Goal: Task Accomplishment & Management: Manage account settings

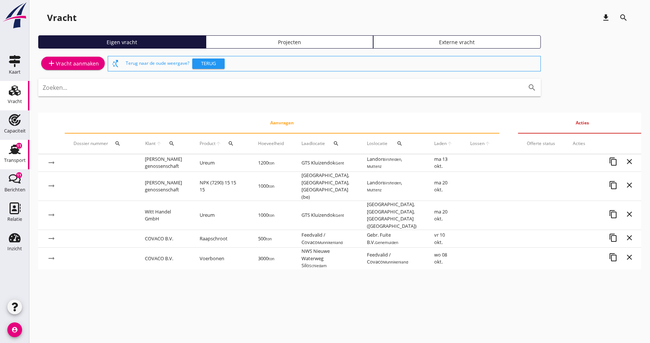
click at [15, 153] on use at bounding box center [15, 149] width 12 height 10
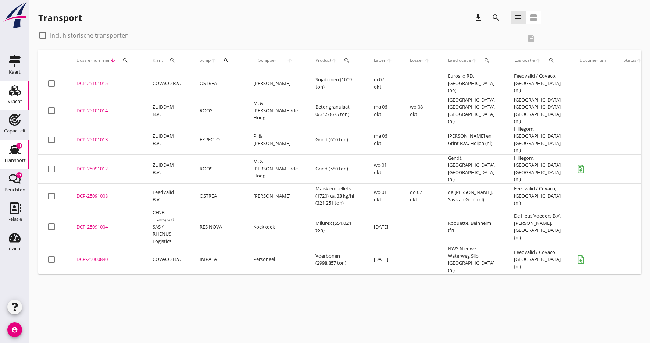
click at [14, 97] on div "Vracht" at bounding box center [15, 101] width 14 height 10
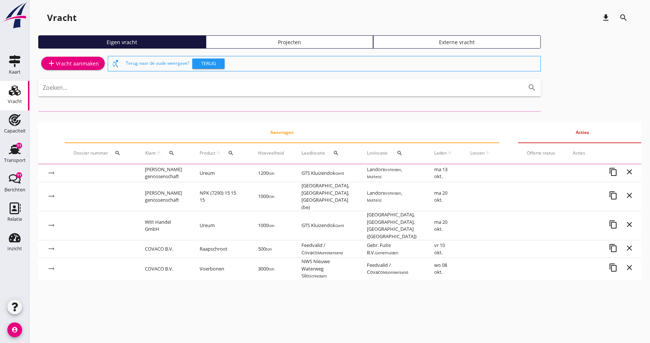
click at [61, 64] on div "add Vracht aanmaken" at bounding box center [73, 63] width 52 height 9
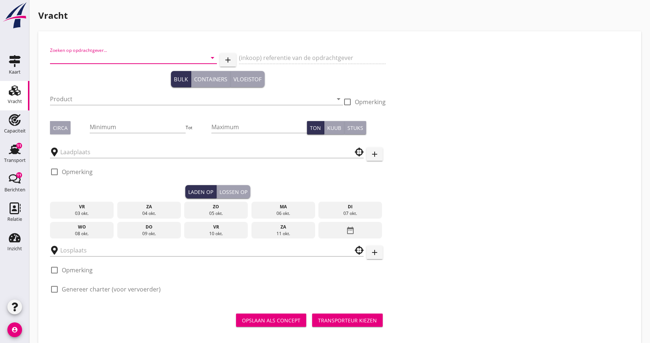
click at [117, 56] on input "Zoeken op opdrachtgever..." at bounding box center [123, 58] width 146 height 12
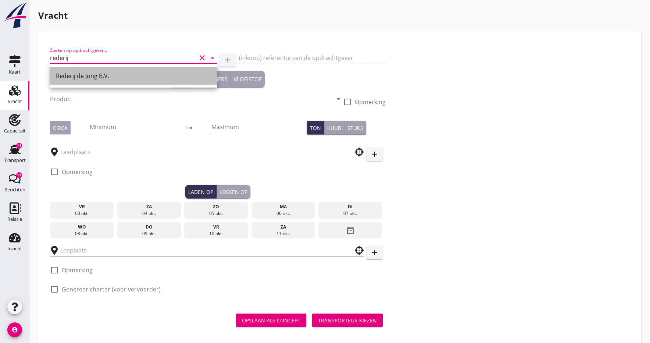
click at [68, 71] on div "Rederij de Jong B.V." at bounding box center [133, 76] width 155 height 18
type input "Rederij de Jong B.V."
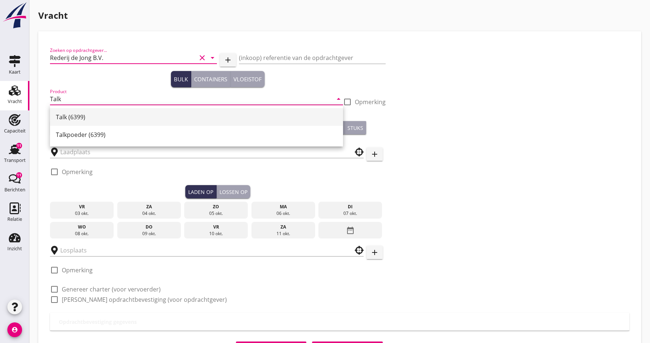
click at [78, 118] on div "Talk (6399)" at bounding box center [196, 116] width 281 height 9
type input "Talk (6399)"
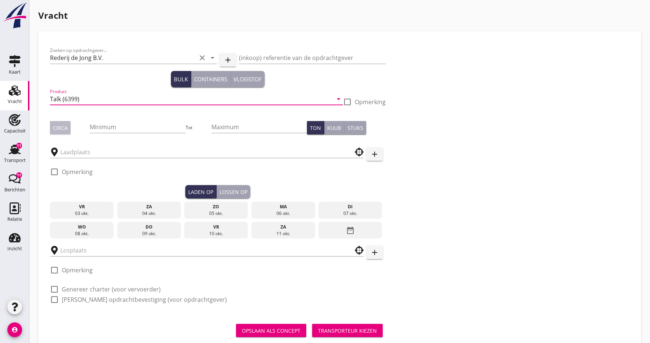
click at [62, 130] on div "Circa" at bounding box center [60, 128] width 15 height 8
click at [138, 122] on input "Minimum" at bounding box center [138, 127] width 96 height 12
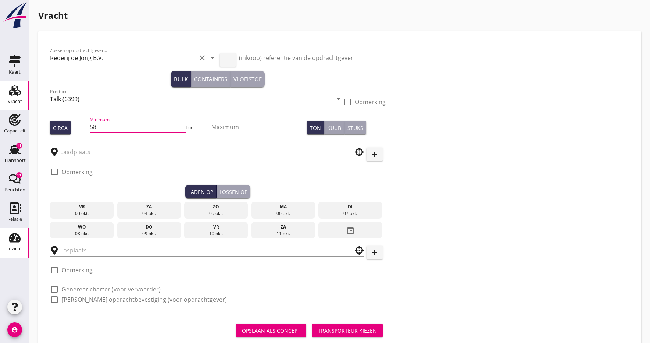
type input "5"
type input "600"
click at [85, 154] on input "text" at bounding box center [201, 152] width 283 height 12
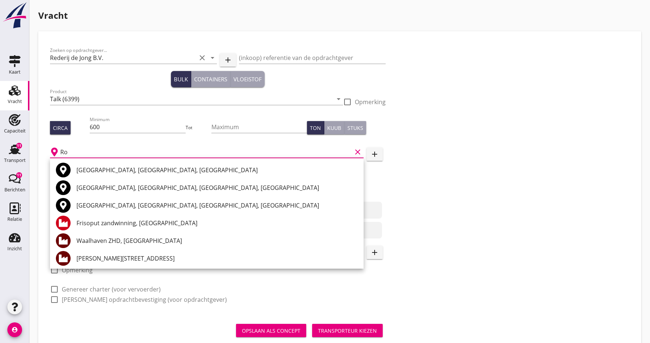
type input "R"
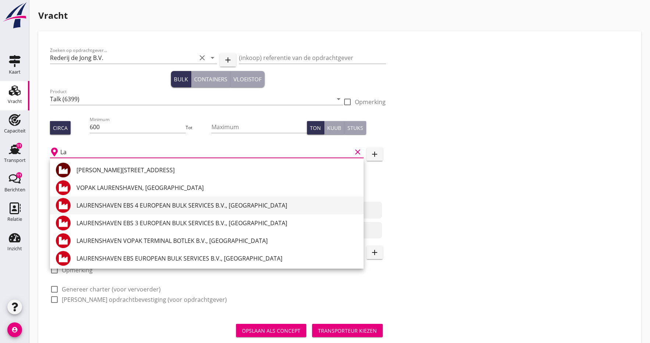
type input "L"
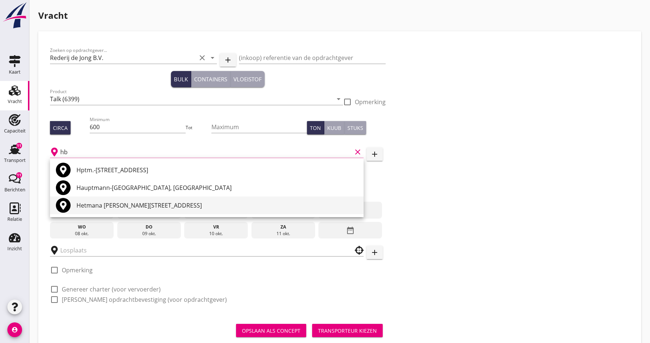
type input "h"
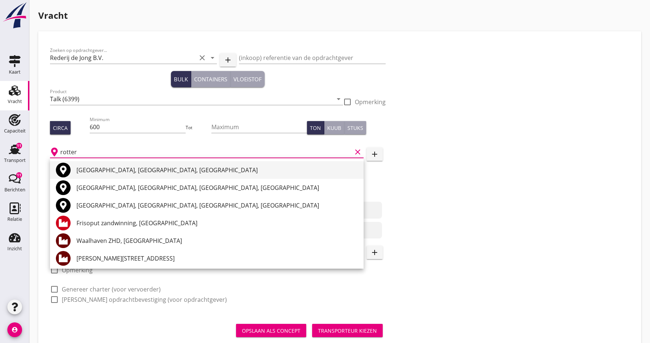
click at [100, 172] on div "[GEOGRAPHIC_DATA], [GEOGRAPHIC_DATA], [GEOGRAPHIC_DATA]" at bounding box center [216, 169] width 281 height 9
type input "[GEOGRAPHIC_DATA], [GEOGRAPHIC_DATA], [GEOGRAPHIC_DATA]"
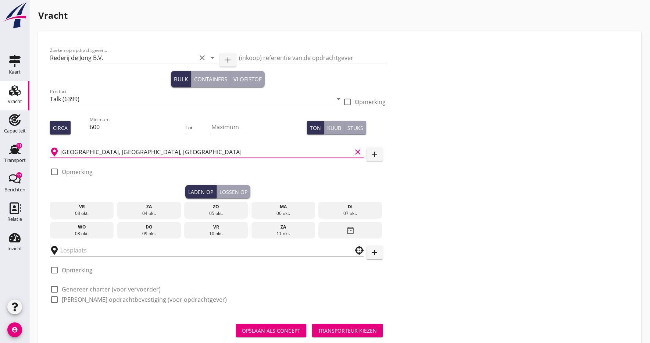
click at [53, 172] on div at bounding box center [54, 171] width 12 height 12
checkbox input "true"
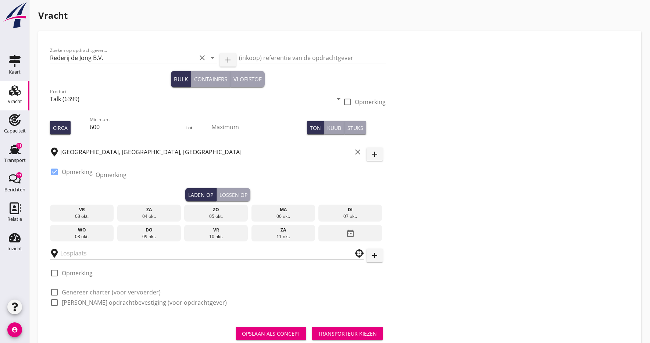
click at [112, 173] on input "Opmerking" at bounding box center [241, 175] width 290 height 12
type input "Laurenshaven"
click at [366, 211] on div "di" at bounding box center [350, 209] width 60 height 7
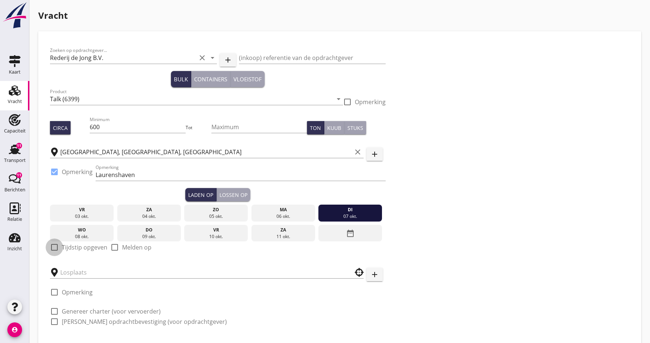
click at [60, 247] on div at bounding box center [54, 247] width 12 height 12
checkbox input "true"
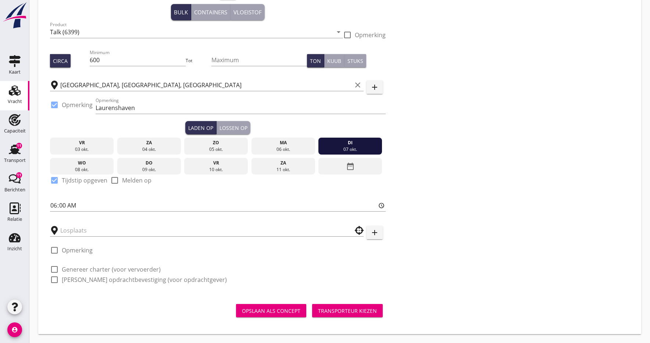
scroll to position [67, 0]
drag, startPoint x: 87, startPoint y: 235, endPoint x: 95, endPoint y: 232, distance: 8.6
click at [87, 235] on input "text" at bounding box center [201, 230] width 283 height 12
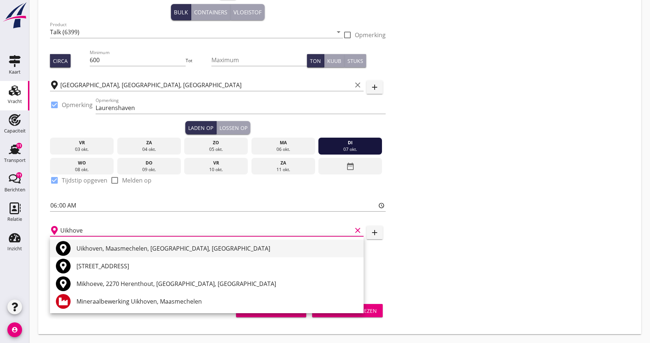
click at [91, 251] on div "Uikhoven, Maasmechelen, [GEOGRAPHIC_DATA], [GEOGRAPHIC_DATA]" at bounding box center [216, 248] width 281 height 9
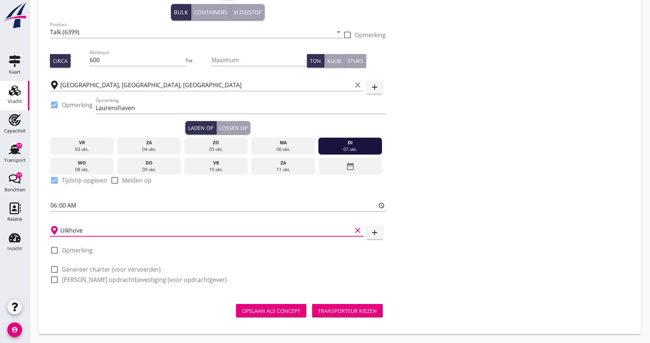
type input "Uikhoven, Maasmechelen, [GEOGRAPHIC_DATA], [GEOGRAPHIC_DATA]"
click at [330, 310] on div "Transporteur kiezen" at bounding box center [347, 311] width 59 height 8
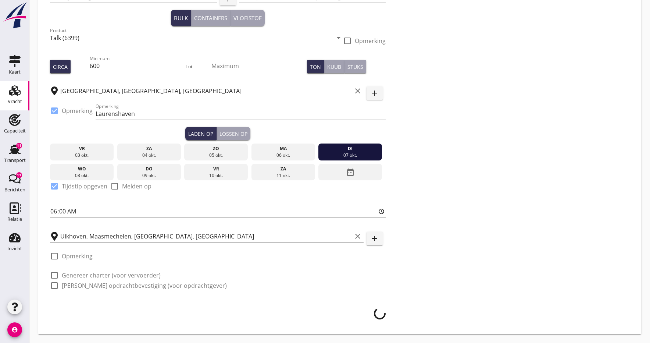
scroll to position [61, 0]
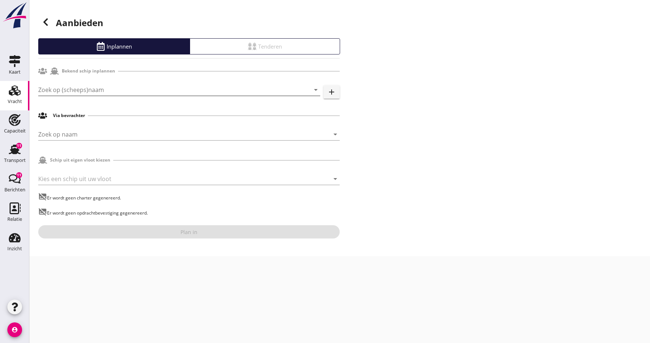
click at [94, 90] on input "Zoek op (scheeps)naam" at bounding box center [168, 90] width 261 height 12
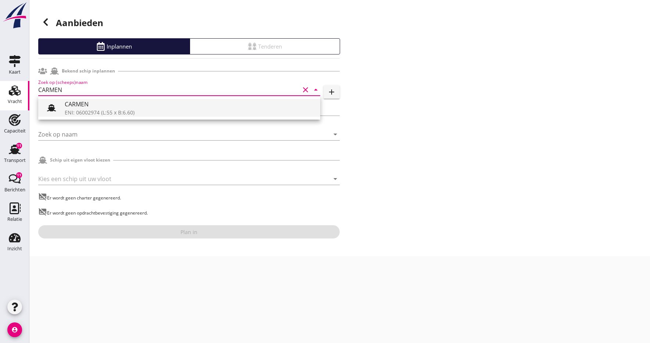
click at [94, 111] on div "ENI: 06002974 (L:55 x B:6.60)" at bounding box center [190, 112] width 250 height 8
type input "CARMEN"
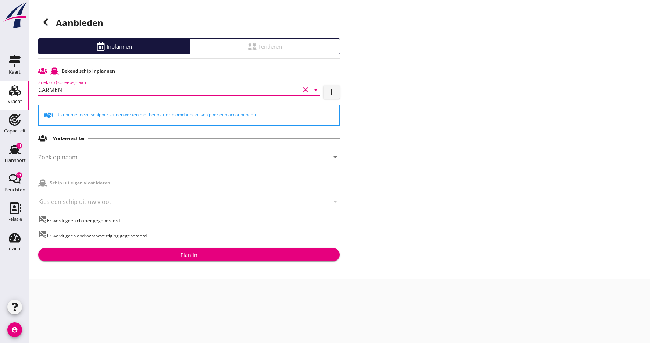
click at [167, 257] on div "Plan in" at bounding box center [189, 255] width 290 height 8
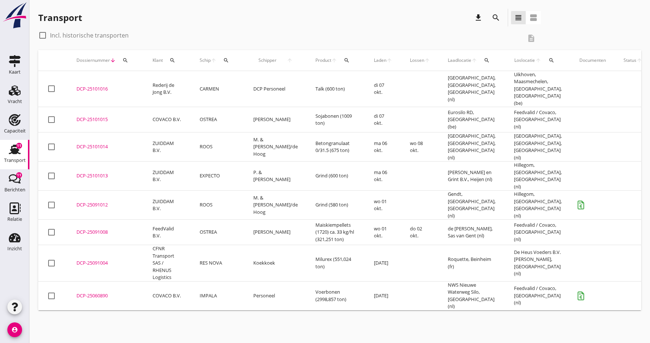
click at [88, 85] on div "DCP-25101016" at bounding box center [105, 88] width 58 height 7
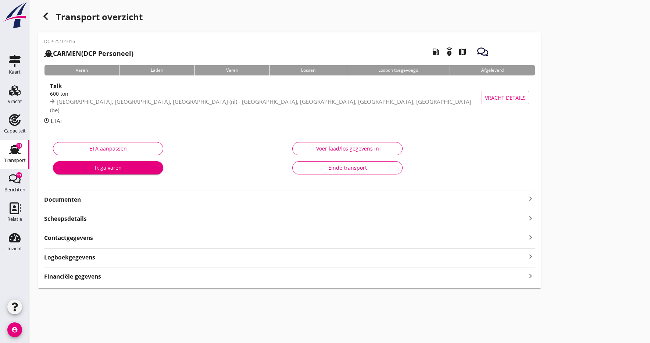
click at [84, 97] on div "600 ton" at bounding box center [265, 94] width 431 height 8
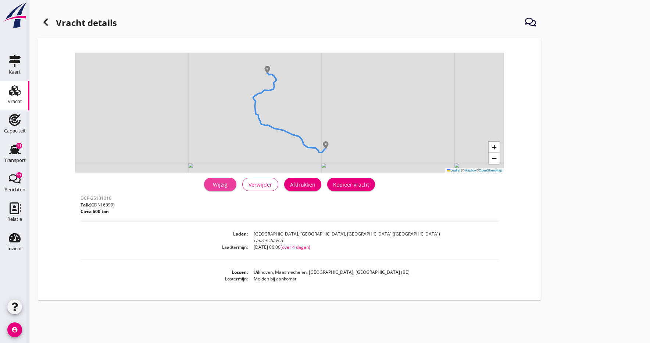
click at [218, 185] on div "Wijzig" at bounding box center [220, 184] width 21 height 8
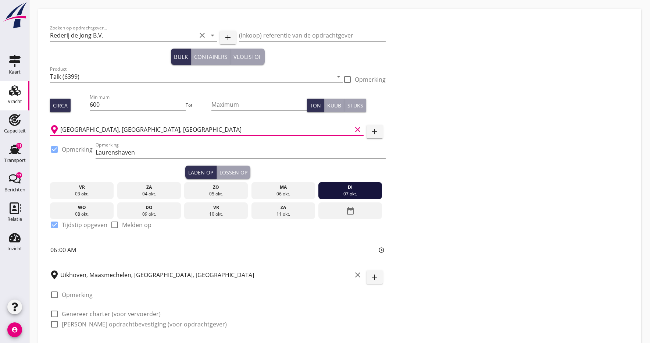
click at [124, 130] on input "[GEOGRAPHIC_DATA], [GEOGRAPHIC_DATA], [GEOGRAPHIC_DATA]" at bounding box center [205, 129] width 291 height 12
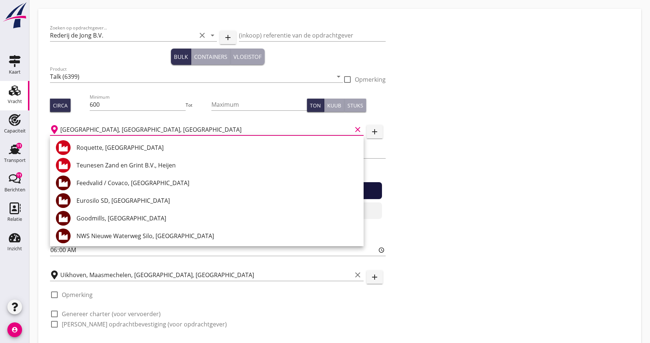
click at [212, 133] on input "[GEOGRAPHIC_DATA], [GEOGRAPHIC_DATA], [GEOGRAPHIC_DATA]" at bounding box center [205, 129] width 291 height 12
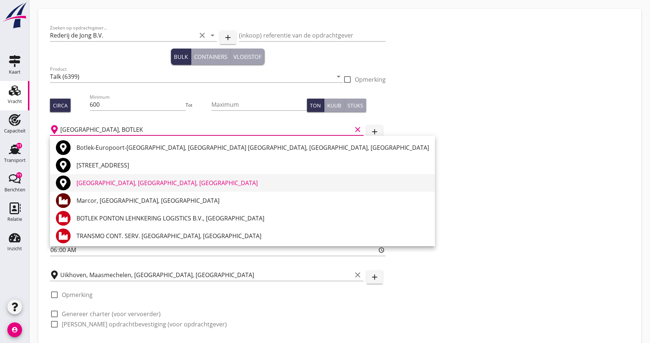
click at [133, 182] on div "[GEOGRAPHIC_DATA], [GEOGRAPHIC_DATA], [GEOGRAPHIC_DATA]" at bounding box center [252, 182] width 352 height 9
type input "[GEOGRAPHIC_DATA], [GEOGRAPHIC_DATA], [GEOGRAPHIC_DATA]"
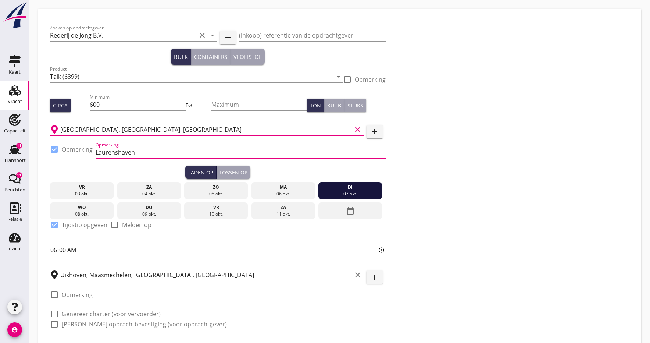
click at [139, 153] on input "Laurenshaven" at bounding box center [241, 152] width 290 height 12
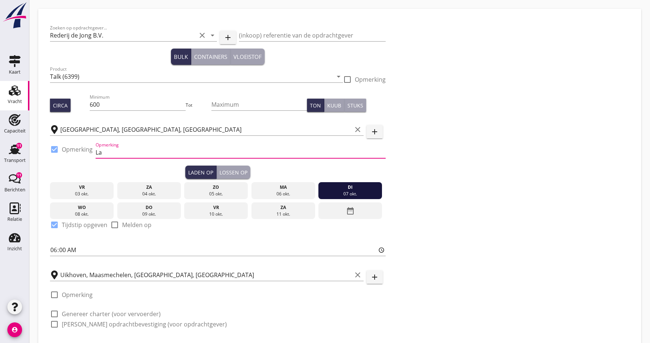
type input "L"
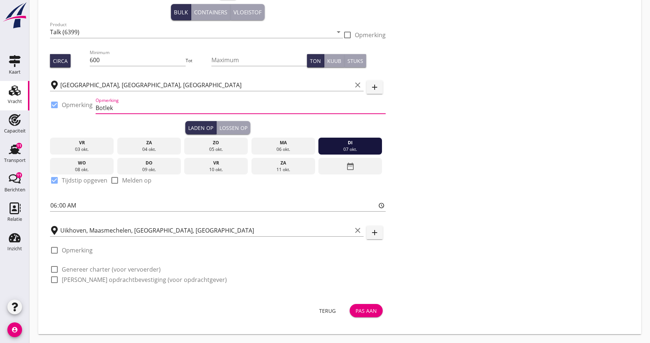
type input "Botlek"
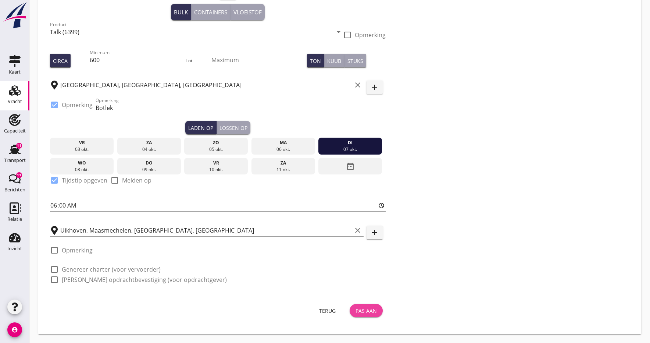
click at [360, 313] on div "Pas aan" at bounding box center [365, 311] width 21 height 8
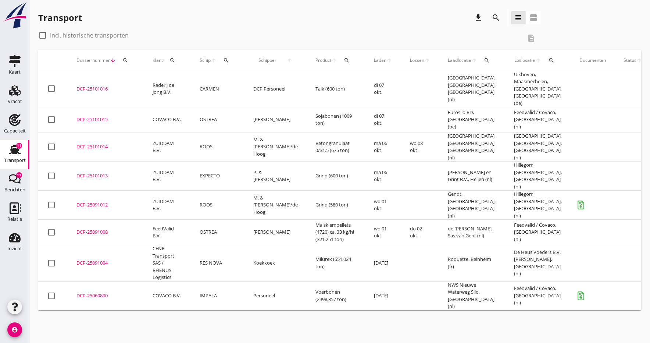
click at [89, 85] on div "DCP-25101016" at bounding box center [105, 88] width 58 height 7
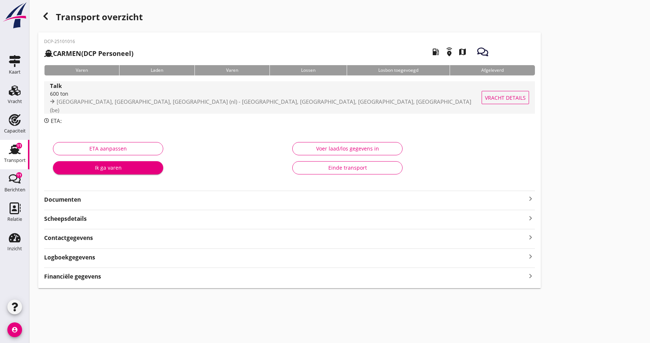
click at [66, 97] on div "600 ton" at bounding box center [265, 94] width 431 height 8
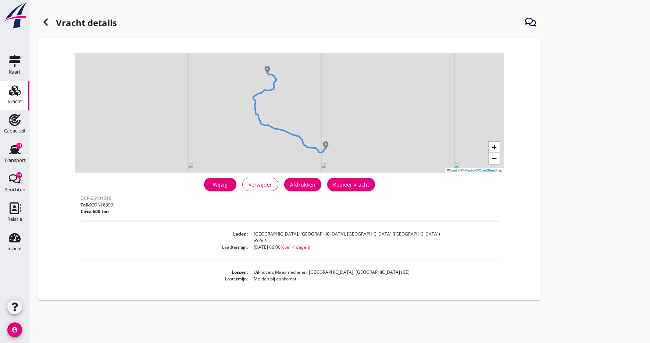
click at [217, 181] on div "Wijzig" at bounding box center [220, 184] width 21 height 8
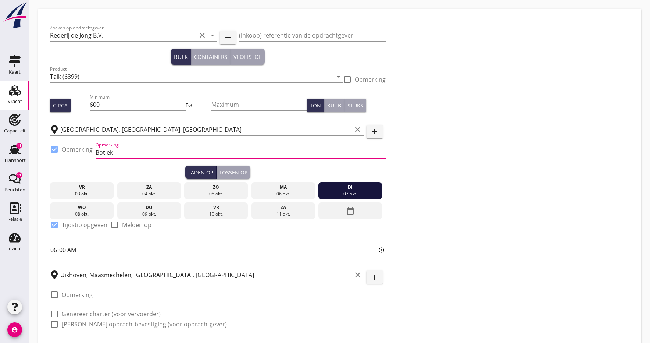
click at [131, 150] on input "Botlek" at bounding box center [241, 152] width 290 height 12
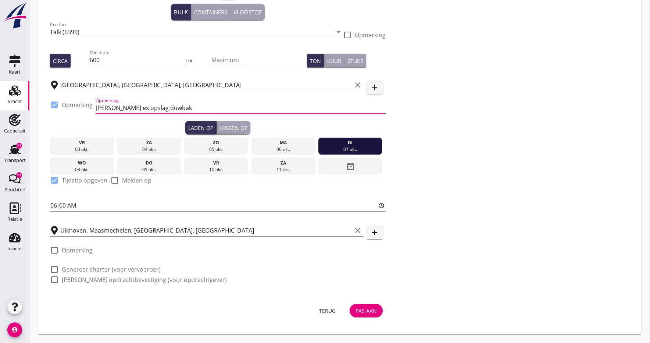
type input "[PERSON_NAME] ex opslag duwbak"
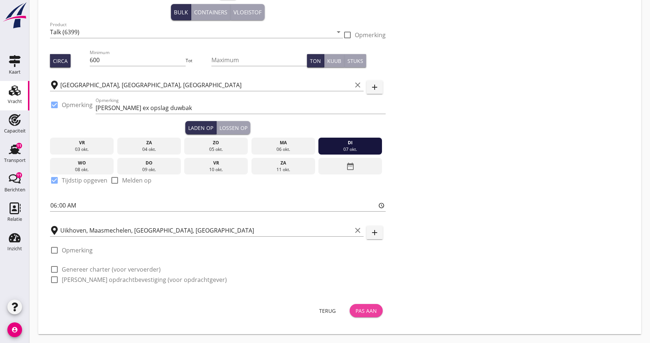
click at [358, 311] on div "Pas aan" at bounding box center [365, 311] width 21 height 8
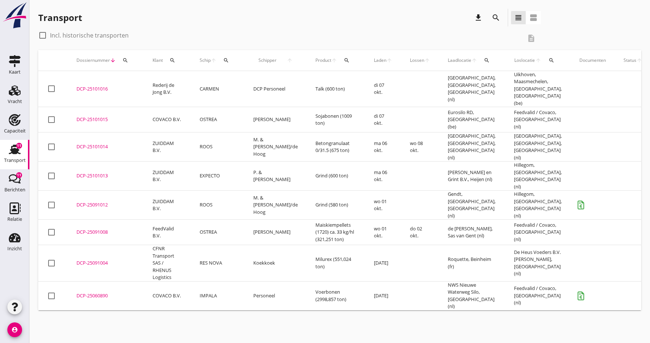
click at [99, 85] on div "DCP-25101016" at bounding box center [105, 88] width 58 height 7
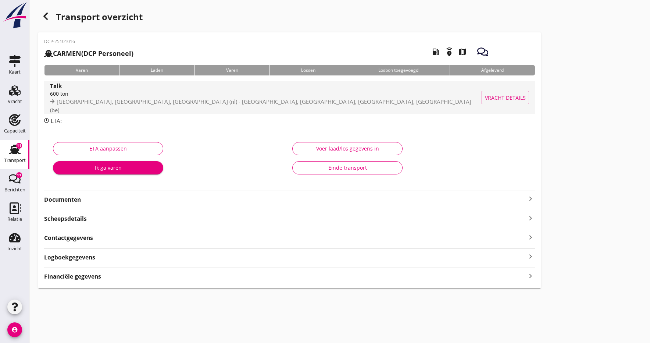
click at [81, 97] on div "600 ton" at bounding box center [265, 94] width 431 height 8
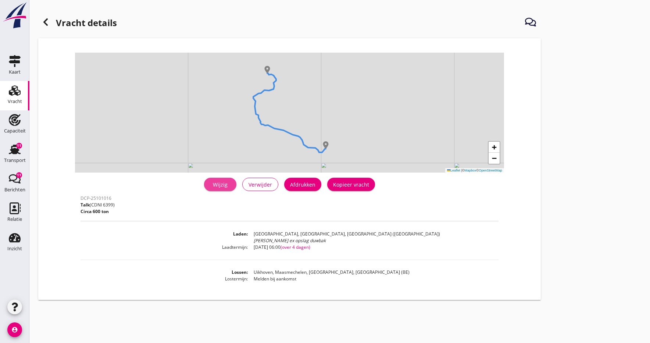
click at [216, 184] on div "Wijzig" at bounding box center [220, 184] width 21 height 8
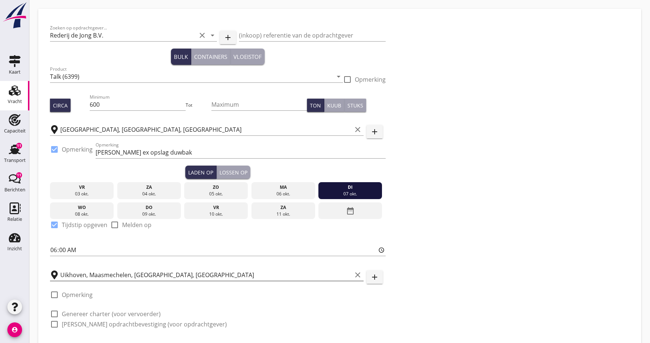
click at [185, 276] on input "Uikhoven, Maasmechelen, [GEOGRAPHIC_DATA], [GEOGRAPHIC_DATA]" at bounding box center [205, 275] width 291 height 12
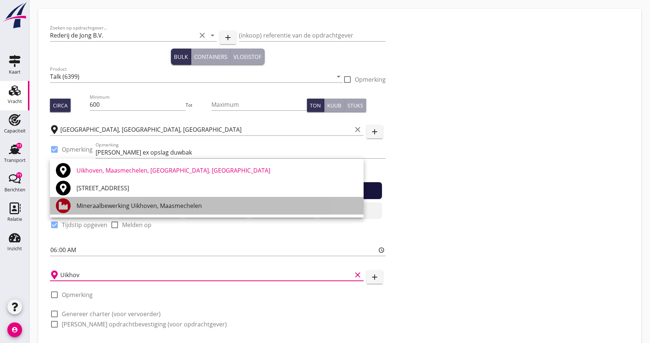
click at [143, 204] on div "Mineraalbewerking Uikhoven, Maasmechelen" at bounding box center [216, 205] width 281 height 9
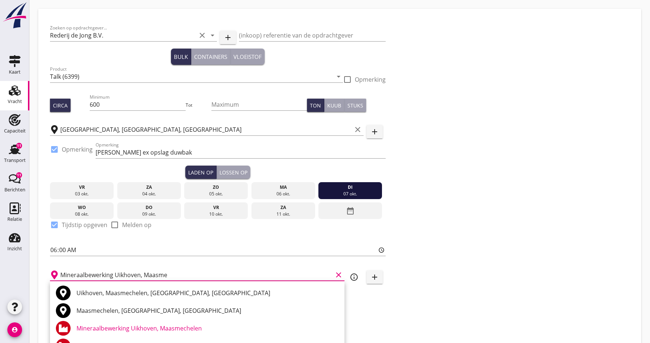
click at [132, 290] on div "Uikhoven, Maasmechelen, [GEOGRAPHIC_DATA], [GEOGRAPHIC_DATA]" at bounding box center [207, 292] width 262 height 9
type input "Uikhoven, Maasmechelen, [GEOGRAPHIC_DATA], [GEOGRAPHIC_DATA]"
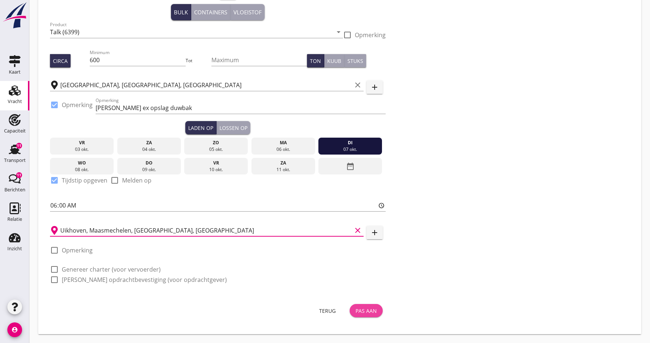
click at [364, 311] on div "Pas aan" at bounding box center [365, 311] width 21 height 8
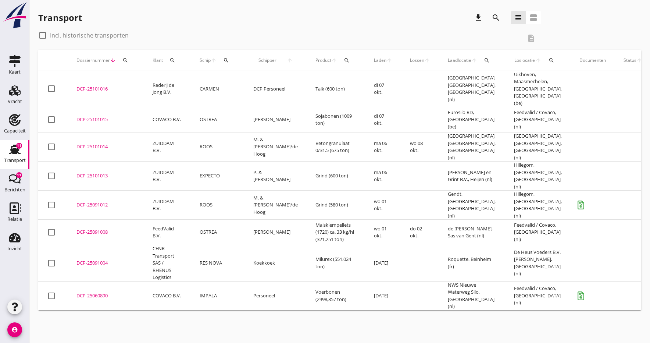
click at [99, 85] on div "DCP-25101016" at bounding box center [105, 88] width 58 height 7
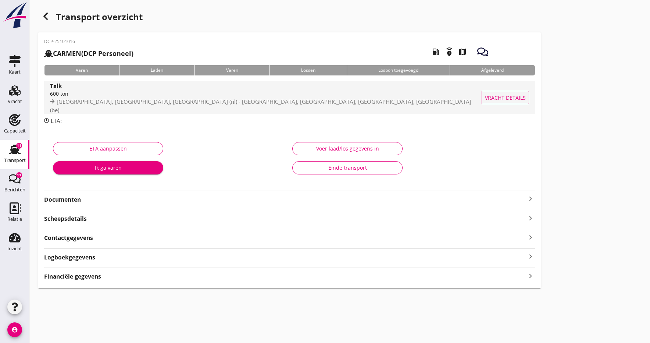
click at [67, 90] on div "Talk" at bounding box center [265, 85] width 431 height 8
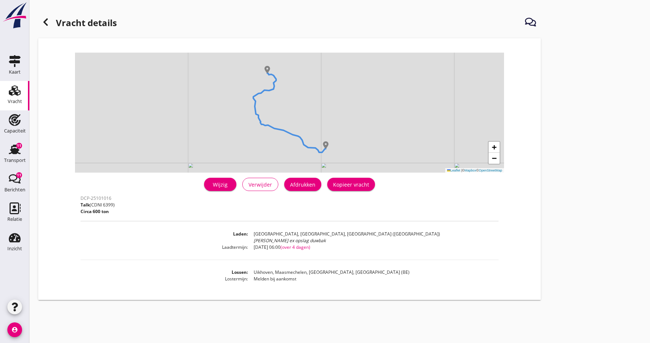
click at [210, 182] on link "Wijzig" at bounding box center [220, 184] width 32 height 13
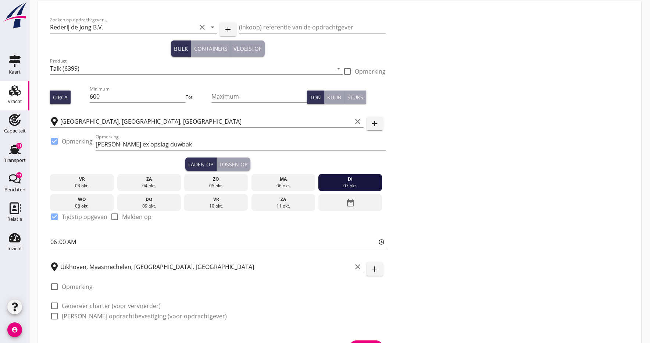
scroll to position [27, 0]
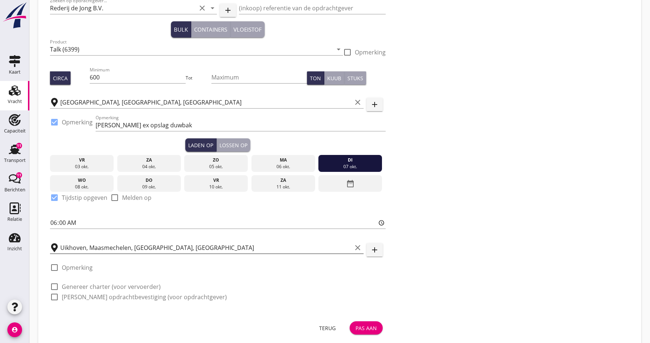
click at [197, 247] on input "Uikhoven, Maasmechelen, [GEOGRAPHIC_DATA], [GEOGRAPHIC_DATA]" at bounding box center [205, 247] width 291 height 12
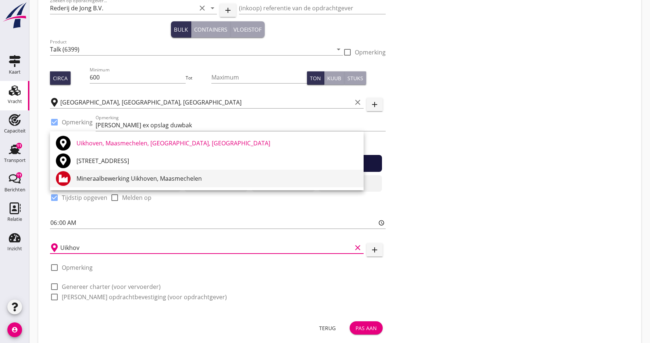
click at [146, 179] on div "Mineraalbewerking Uikhoven, Maasmechelen" at bounding box center [216, 178] width 281 height 9
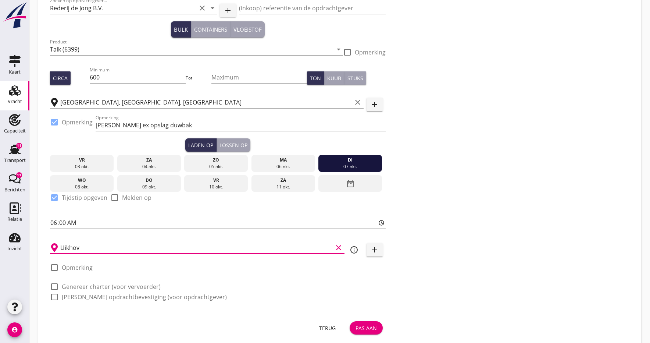
type input "Mineraalbewerking Uikhoven, Maasmechelen"
click at [370, 330] on div "Pas aan" at bounding box center [365, 328] width 21 height 8
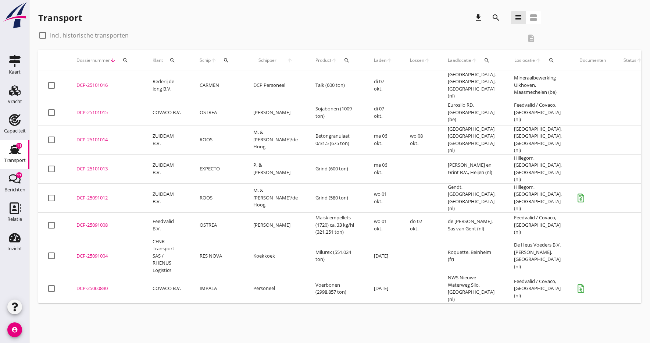
click at [85, 84] on div "DCP-25101016" at bounding box center [105, 85] width 58 height 7
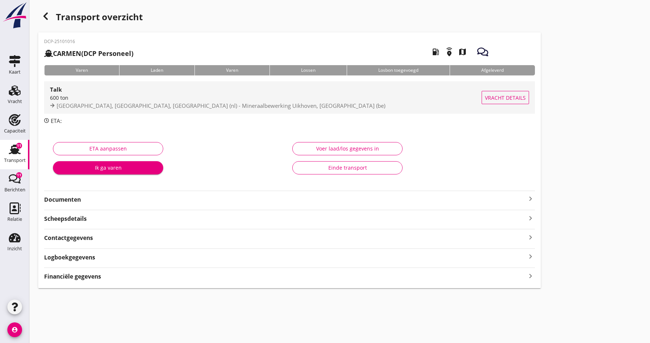
click at [65, 97] on div "600 ton" at bounding box center [265, 98] width 431 height 8
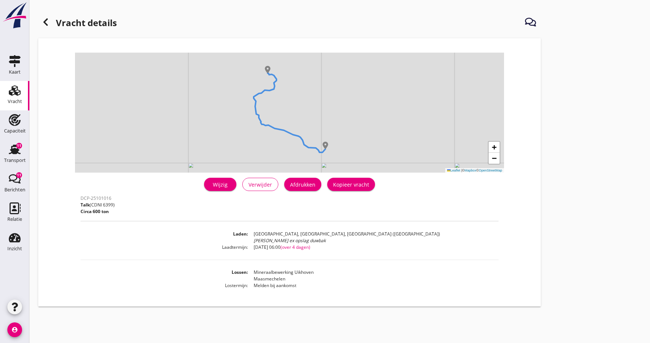
click at [223, 186] on div "Wijzig" at bounding box center [220, 184] width 21 height 8
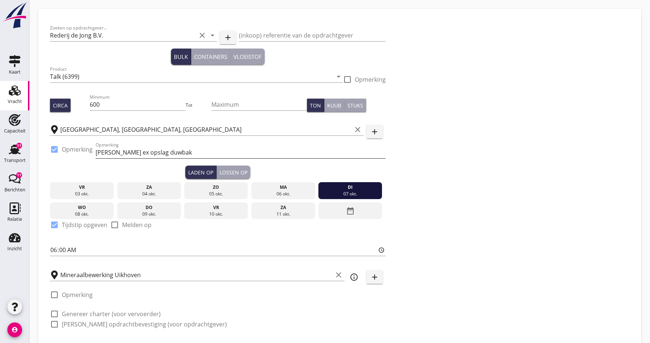
click at [114, 152] on input "[PERSON_NAME] ex opslag duwbak" at bounding box center [241, 152] width 290 height 12
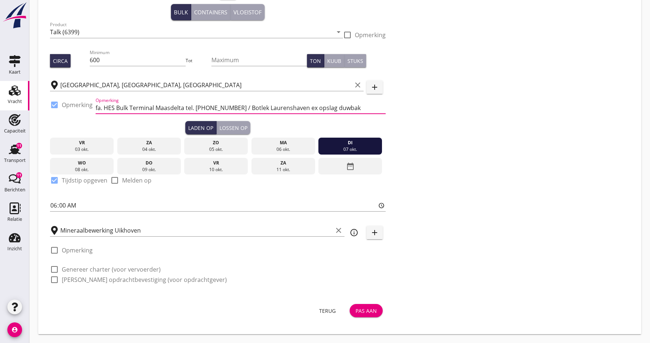
scroll to position [44, 0]
type input "fa. HES Bulk Terminal Maasdelta tel. [PHONE_NUMBER] / Botlek Laurenshaven ex op…"
click at [54, 250] on div at bounding box center [54, 250] width 12 height 12
checkbox input "true"
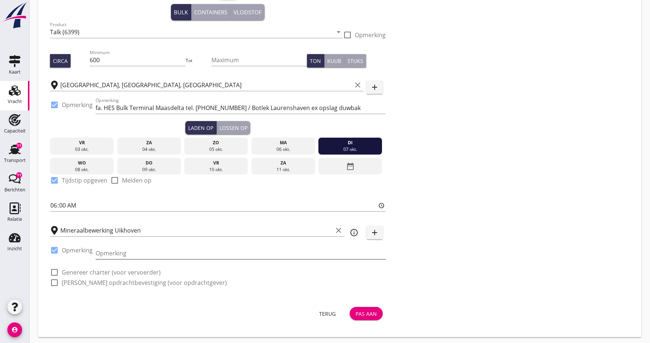
click at [133, 251] on input "Opmerking" at bounding box center [241, 253] width 290 height 12
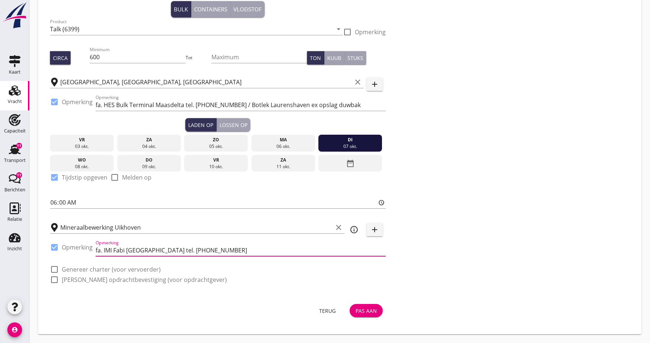
type input "fa. IMI Fabi [GEOGRAPHIC_DATA] tel. [PHONE_NUMBER]"
click at [365, 309] on div "Pas aan" at bounding box center [365, 311] width 21 height 8
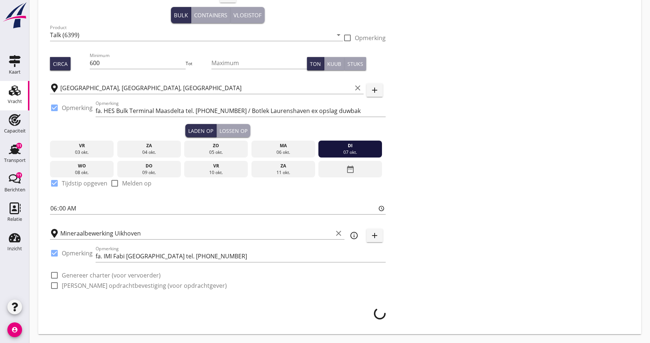
scroll to position [42, 0]
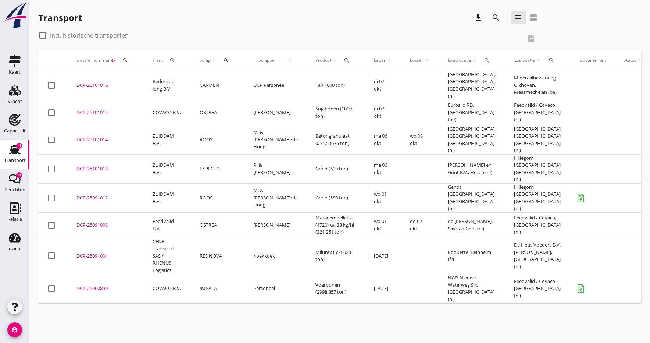
click at [92, 82] on div "DCP-25101016" at bounding box center [105, 85] width 58 height 7
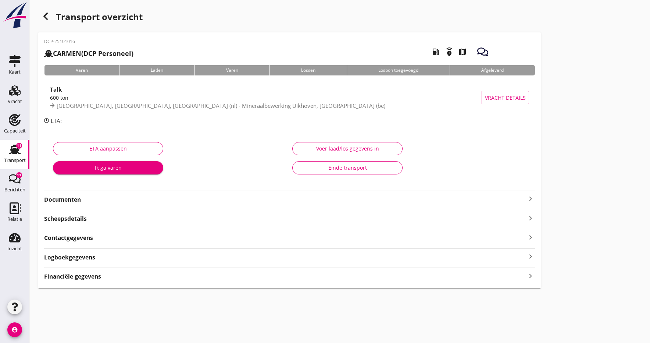
click at [65, 200] on strong "Documenten" at bounding box center [285, 199] width 482 height 8
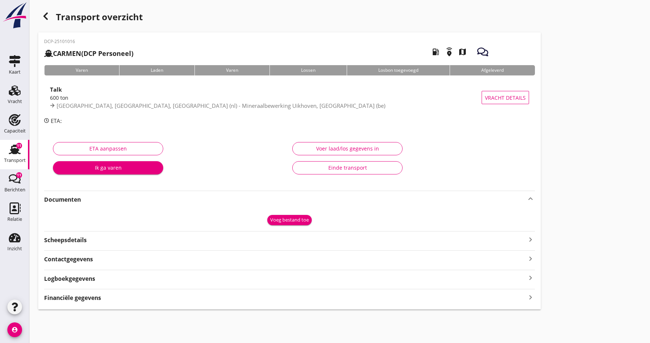
click at [292, 219] on div "Voeg bestand toe" at bounding box center [289, 219] width 39 height 7
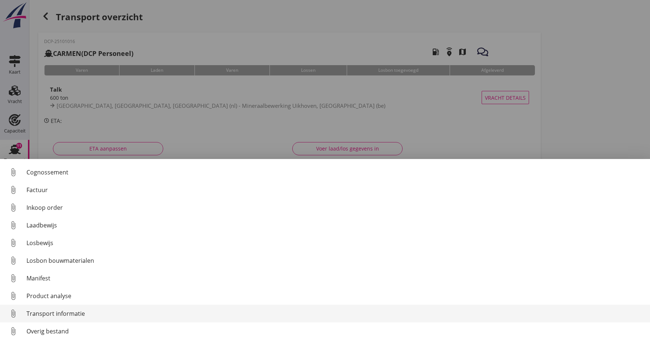
scroll to position [34, 0]
click at [58, 314] on div "Transport informatie" at bounding box center [334, 313] width 617 height 9
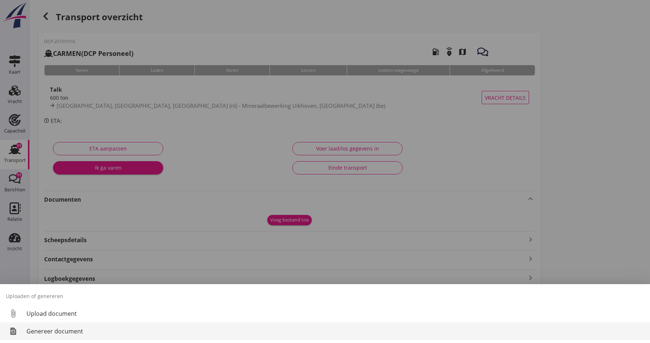
click at [49, 332] on div "Genereer document" at bounding box center [334, 330] width 617 height 9
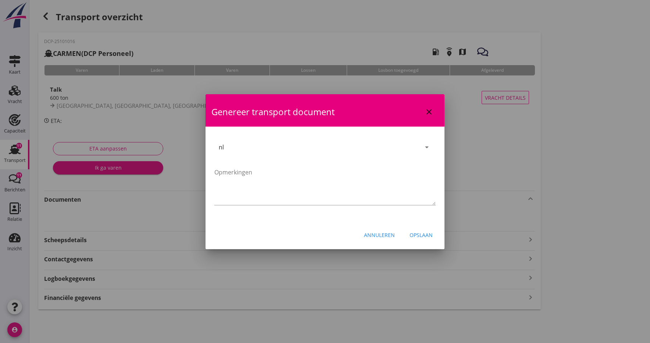
click at [423, 235] on div "Opslaan" at bounding box center [420, 235] width 23 height 8
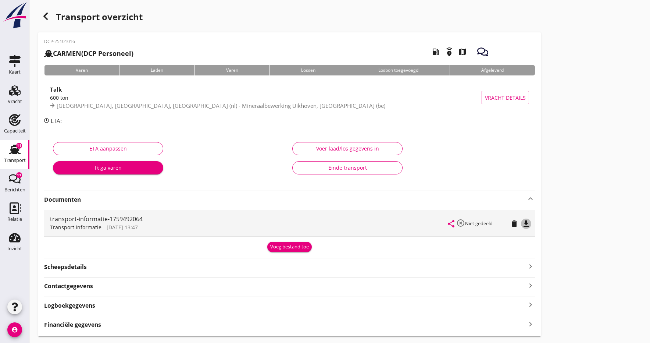
click at [526, 225] on icon "file_download" at bounding box center [526, 223] width 9 height 9
click at [526, 225] on icon "open_in_browser" at bounding box center [526, 223] width 9 height 9
click at [281, 248] on div "Voeg bestand toe" at bounding box center [289, 246] width 39 height 7
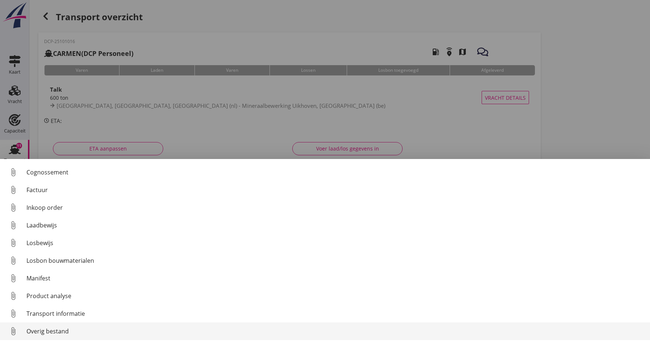
click at [50, 331] on div "Overig bestand" at bounding box center [334, 330] width 617 height 9
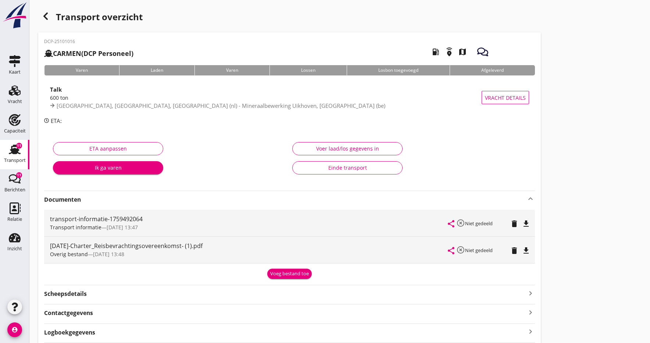
scroll to position [0, 0]
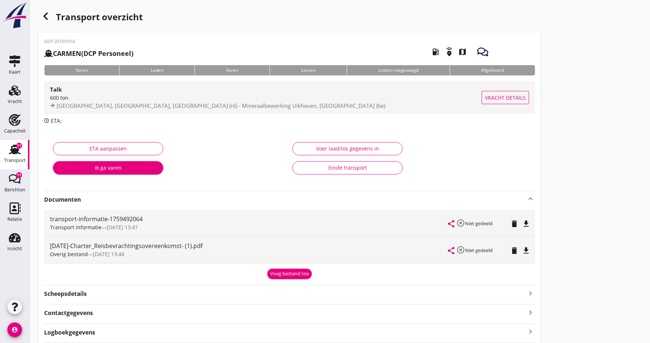
click at [67, 101] on div "600 ton" at bounding box center [265, 98] width 431 height 8
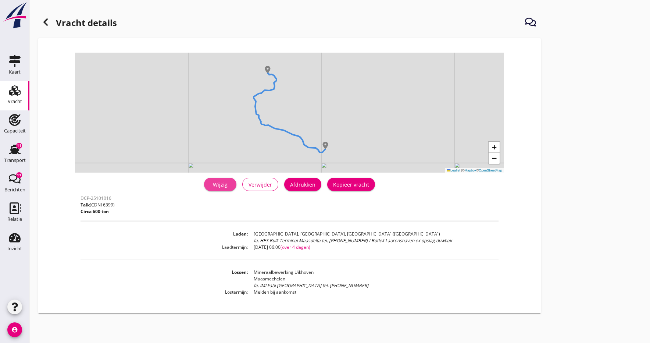
click at [218, 187] on div "Wijzig" at bounding box center [220, 184] width 21 height 8
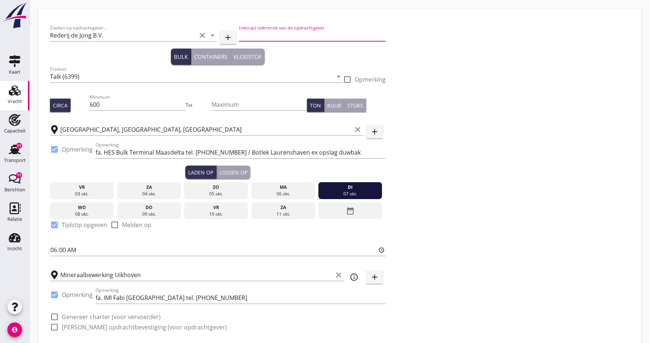
click at [265, 36] on input "(inkoop) referentie van de opdrachtgever" at bounding box center [312, 35] width 146 height 12
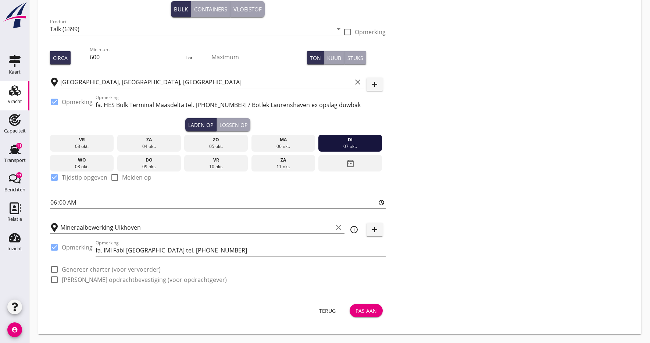
type input "V-25-10-1243"
click at [364, 311] on div "Pas aan" at bounding box center [365, 311] width 21 height 8
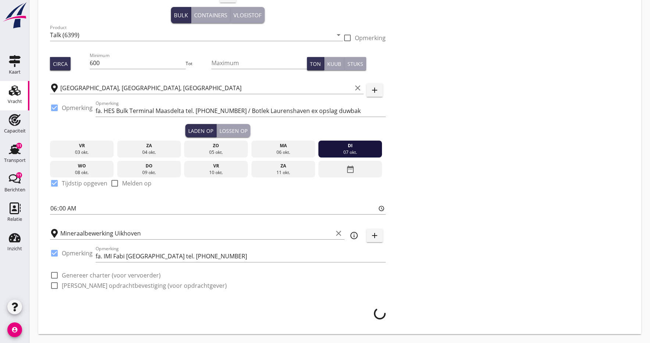
scroll to position [42, 0]
